Goal: Transaction & Acquisition: Purchase product/service

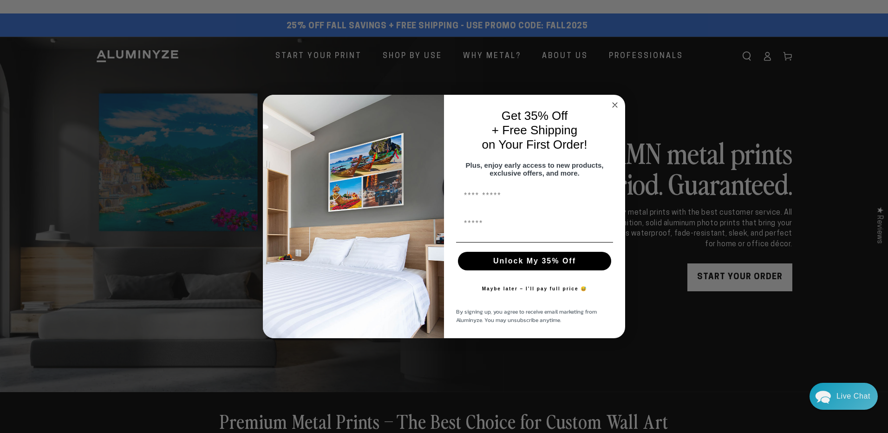
click at [616, 100] on circle "Close dialog" at bounding box center [615, 105] width 11 height 11
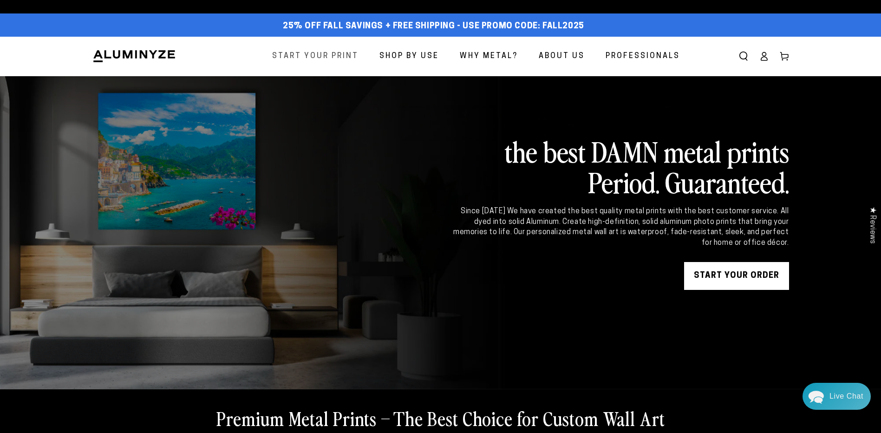
click at [344, 59] on span "Start Your Print" at bounding box center [315, 56] width 86 height 13
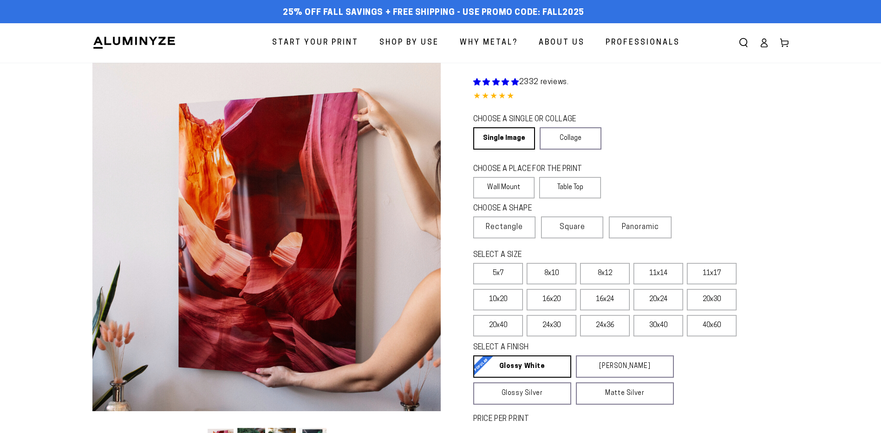
select select "**********"
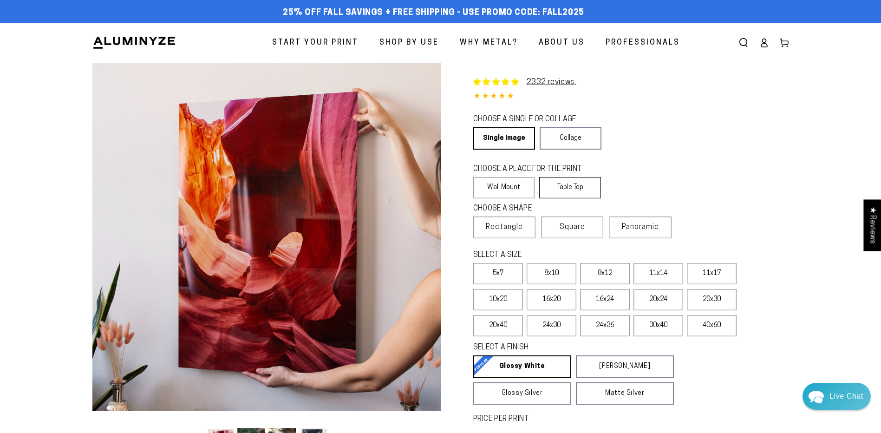
click at [589, 187] on label "Table Top" at bounding box center [570, 187] width 62 height 21
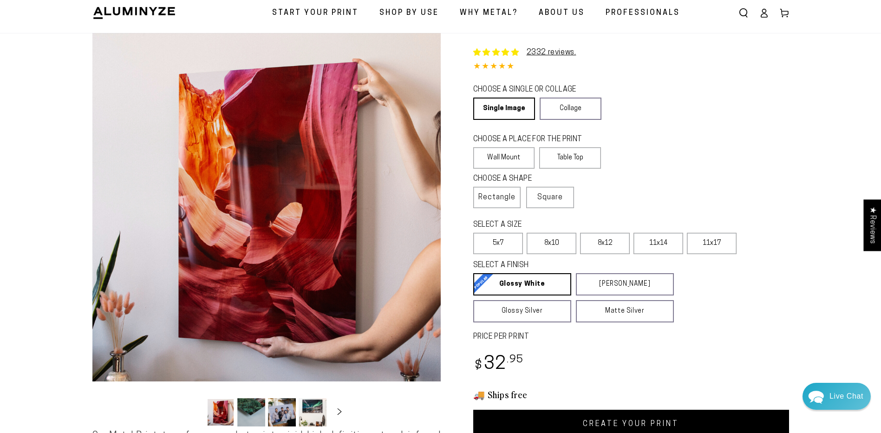
scroll to position [46, 0]
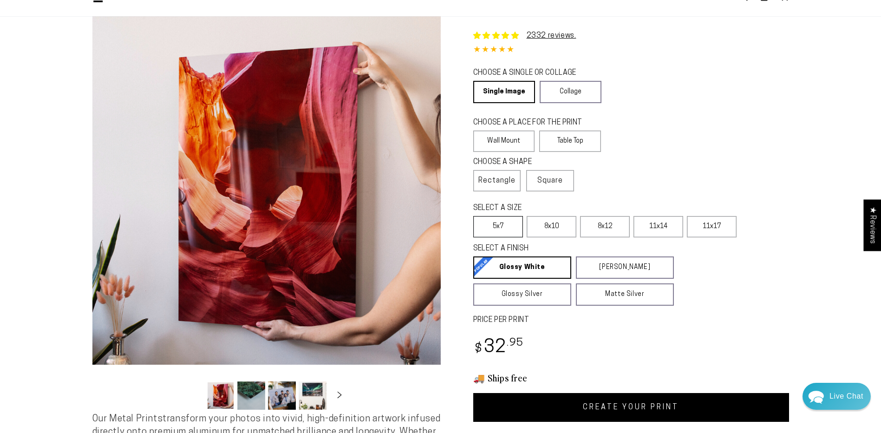
click at [512, 226] on label "5x7" at bounding box center [498, 226] width 50 height 21
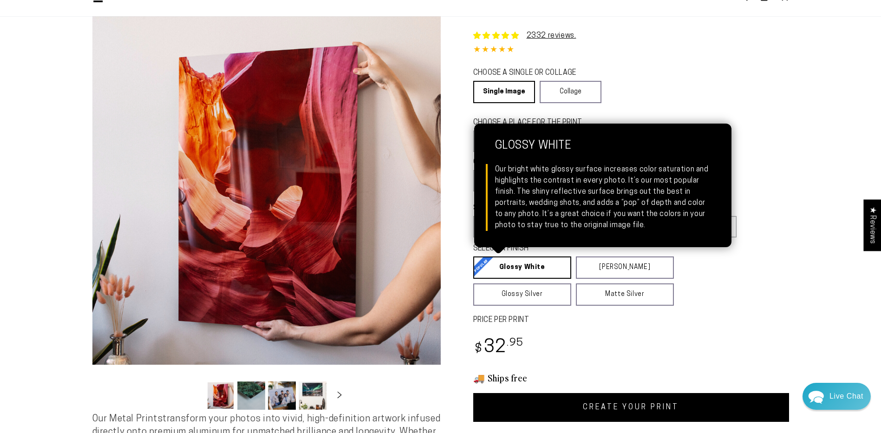
click at [501, 263] on link "Glossy White Glossy White Our bright white glossy surface increases color satur…" at bounding box center [522, 267] width 98 height 22
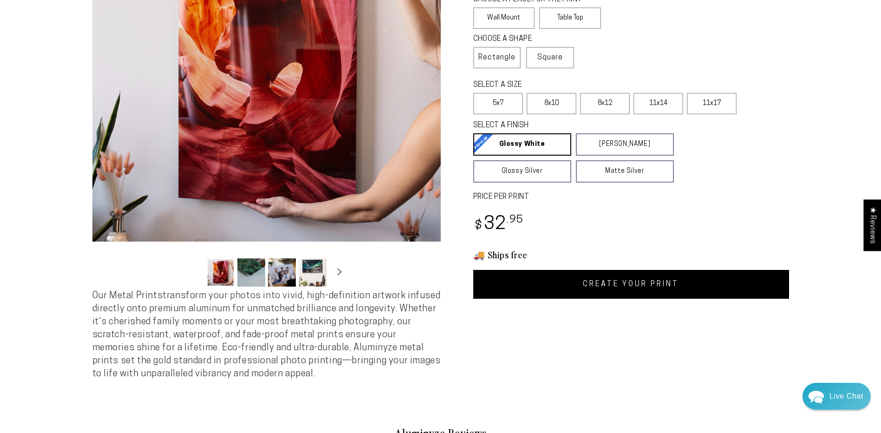
scroll to position [186, 0]
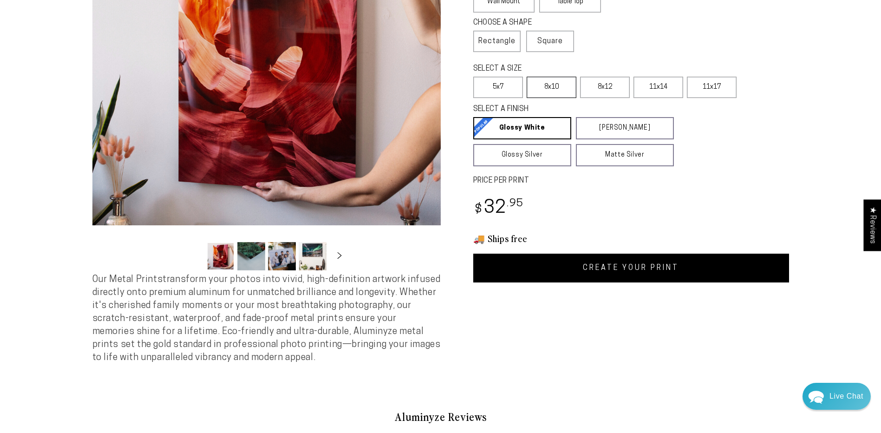
click at [552, 92] on label "8x10" at bounding box center [552, 87] width 50 height 21
click at [502, 89] on label "5x7" at bounding box center [498, 87] width 50 height 21
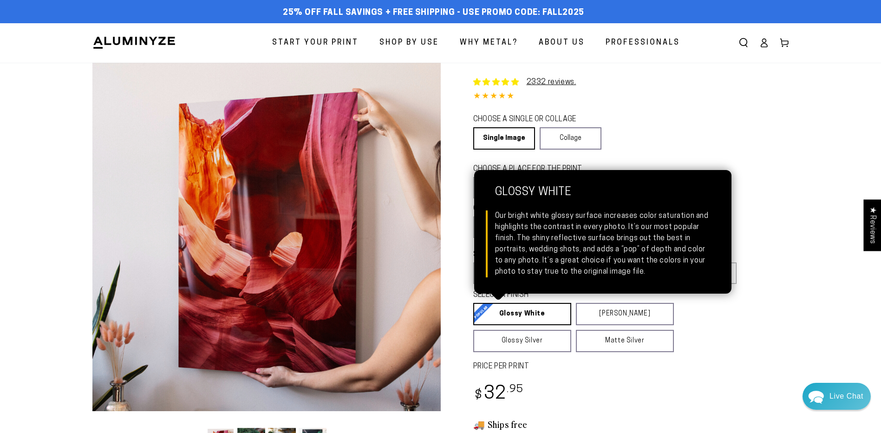
click at [529, 315] on link "Glossy White Glossy White Our bright white glossy surface increases color satur…" at bounding box center [522, 314] width 98 height 22
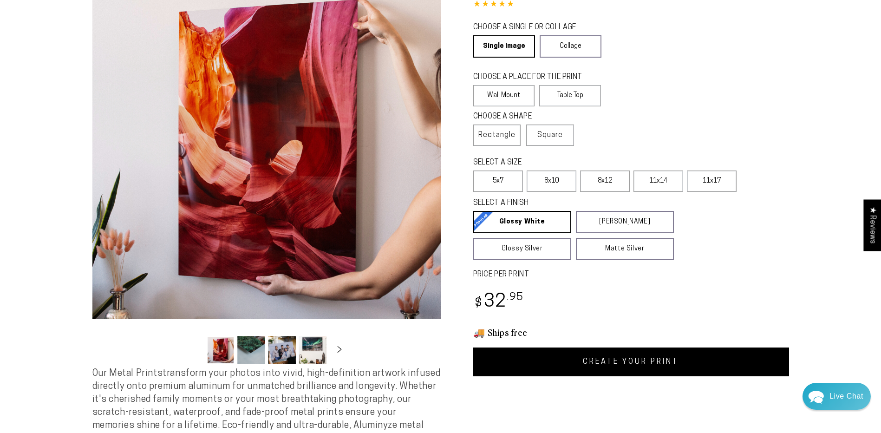
scroll to position [93, 0]
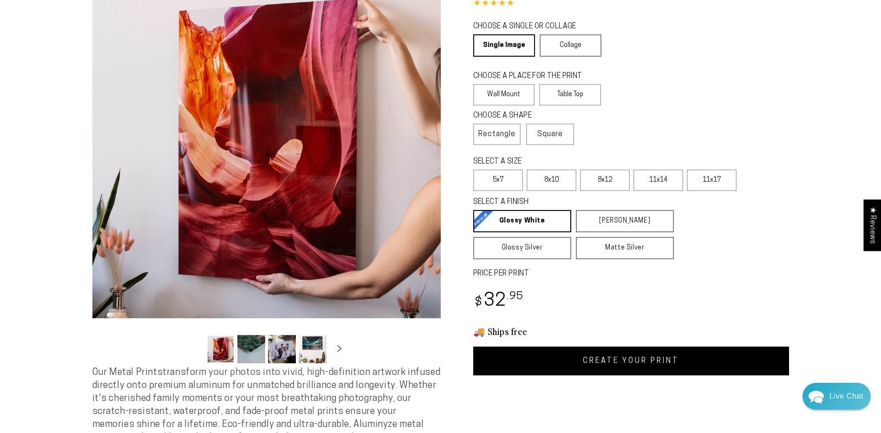
click at [603, 359] on link "CREATE YOUR PRINT" at bounding box center [631, 361] width 316 height 29
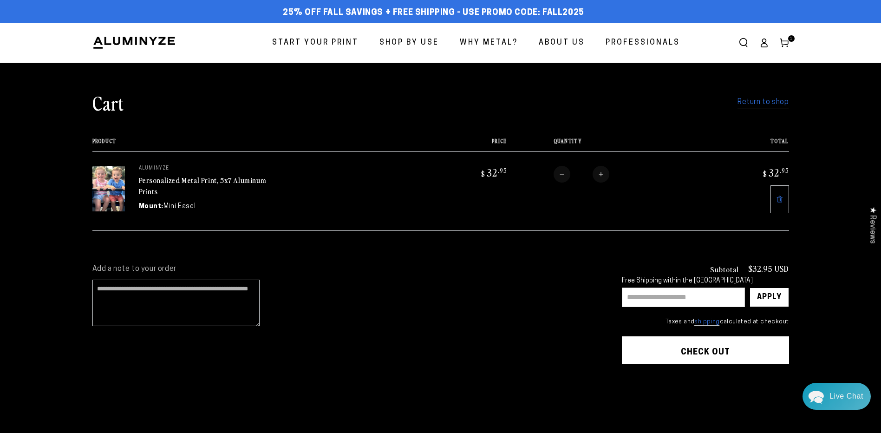
click at [645, 294] on input "text" at bounding box center [683, 298] width 123 height 20
type input "*******"
click at [773, 298] on div "Apply" at bounding box center [769, 297] width 25 height 19
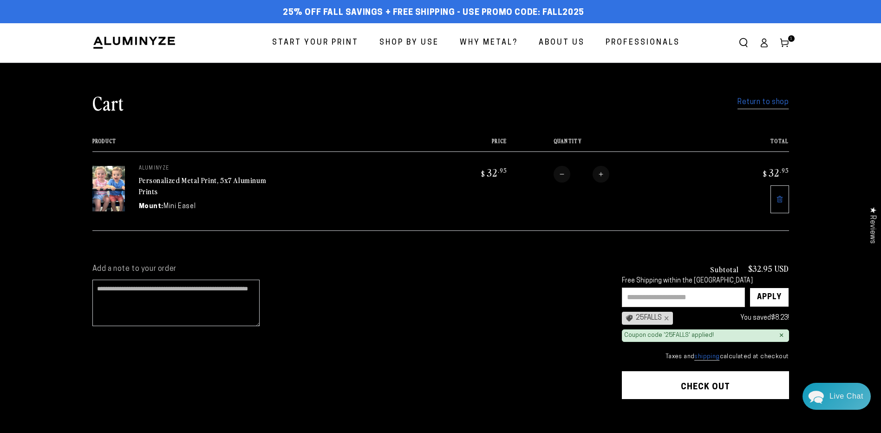
click at [764, 40] on icon at bounding box center [764, 42] width 9 height 9
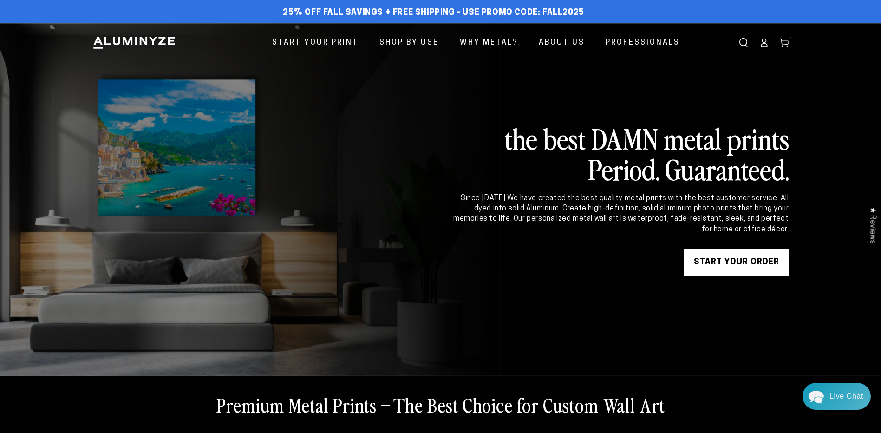
click at [784, 46] on icon at bounding box center [784, 42] width 9 height 9
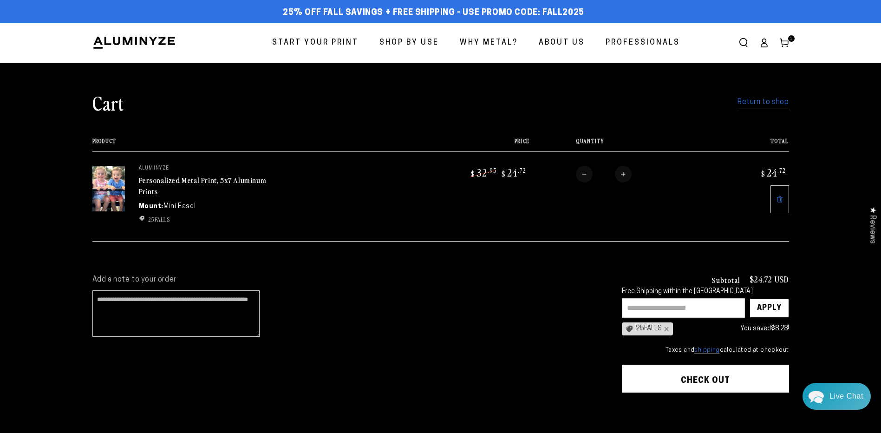
click at [341, 44] on span "Start Your Print" at bounding box center [315, 42] width 86 height 13
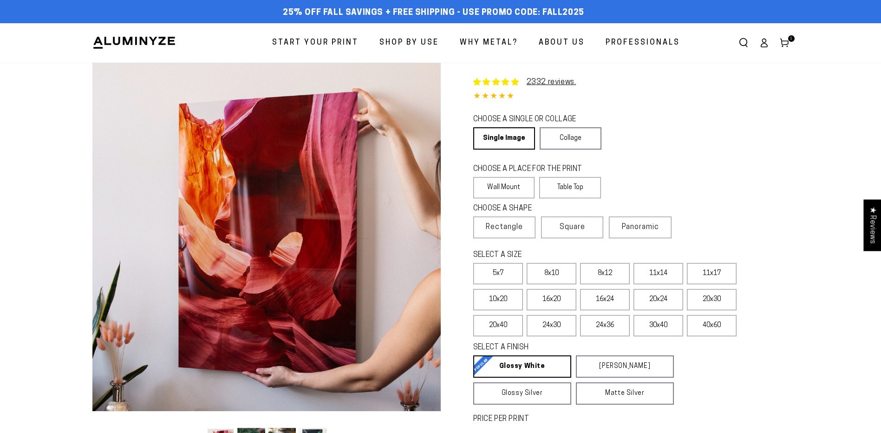
select select "**********"
click at [782, 45] on icon at bounding box center [784, 42] width 9 height 9
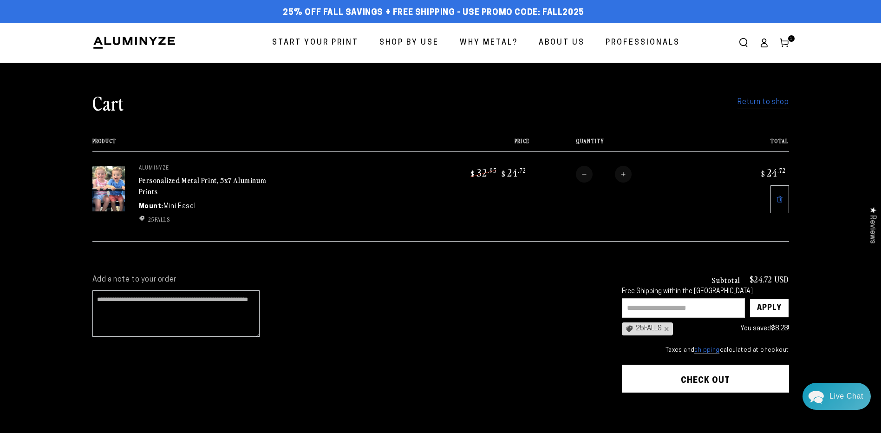
click at [145, 183] on link "Personalized Metal Print, 5x7 Aluminum Prints" at bounding box center [203, 186] width 128 height 22
click at [707, 380] on button "Check out" at bounding box center [705, 379] width 167 height 28
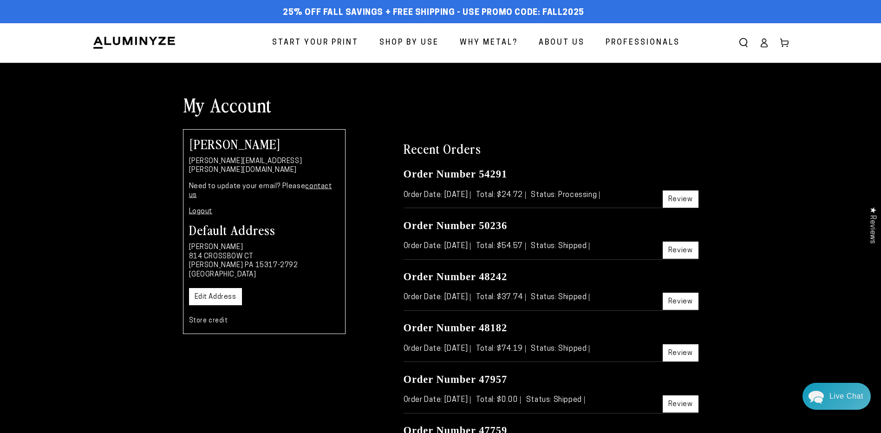
click at [765, 43] on ellipse at bounding box center [764, 41] width 4 height 4
click at [763, 46] on icon at bounding box center [764, 42] width 9 height 9
click at [766, 45] on icon at bounding box center [764, 42] width 9 height 9
click at [155, 45] on img at bounding box center [134, 43] width 84 height 14
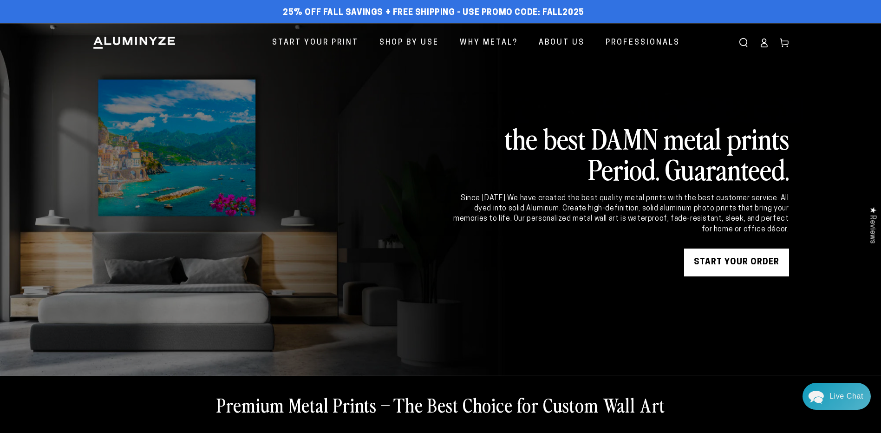
click at [767, 47] on icon at bounding box center [764, 46] width 6 height 4
